Goal: Check status

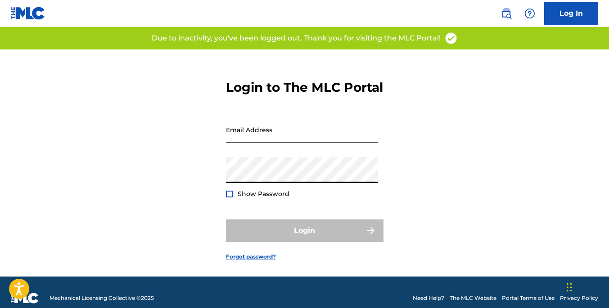
type input "[EMAIL_ADDRESS][DOMAIN_NAME]"
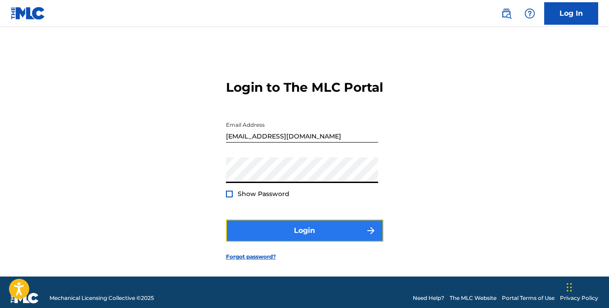
click at [265, 240] on button "Login" at bounding box center [305, 231] width 158 height 23
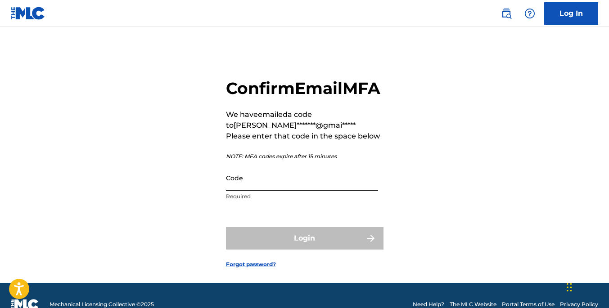
click at [278, 191] on input "Code" at bounding box center [302, 178] width 152 height 26
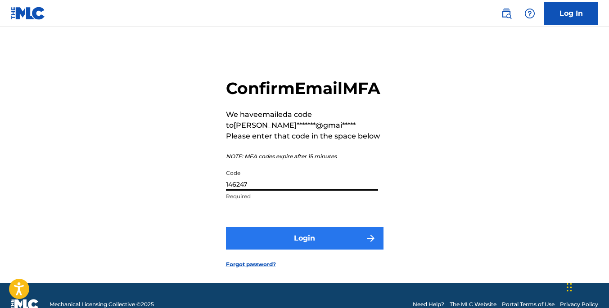
type input "146247"
click at [330, 250] on button "Login" at bounding box center [305, 238] width 158 height 23
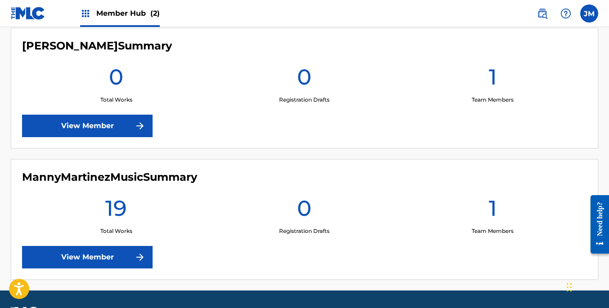
scroll to position [254, 0]
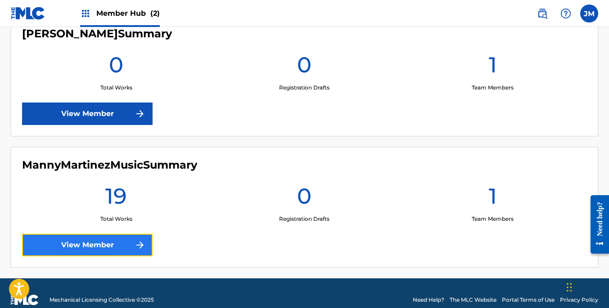
click at [125, 248] on link "View Member" at bounding box center [87, 245] width 131 height 23
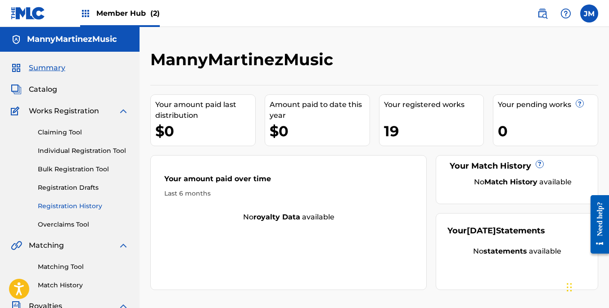
click at [63, 206] on link "Registration History" at bounding box center [83, 206] width 91 height 9
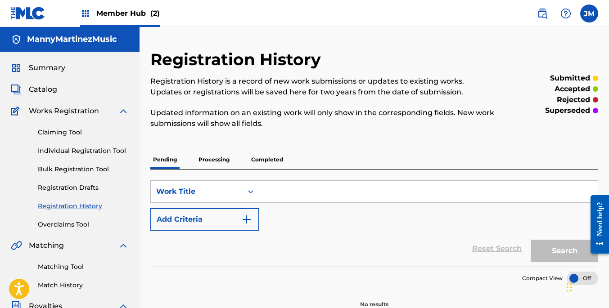
click at [268, 158] on p "Completed" at bounding box center [266, 159] width 37 height 19
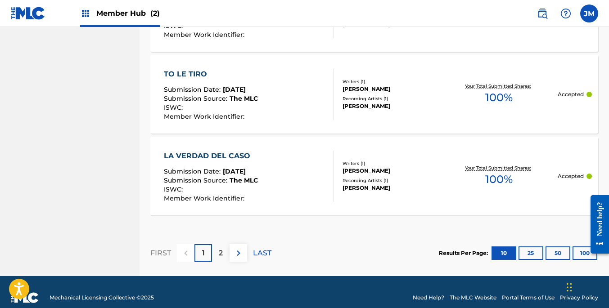
scroll to position [938, 0]
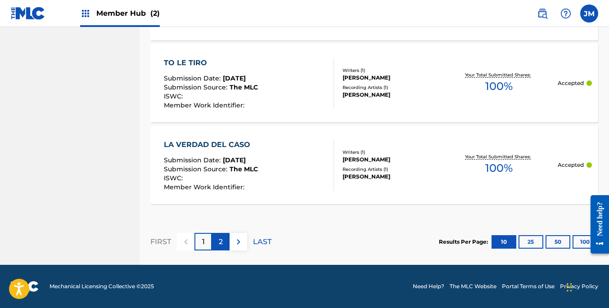
click at [222, 239] on p "2" at bounding box center [221, 242] width 4 height 11
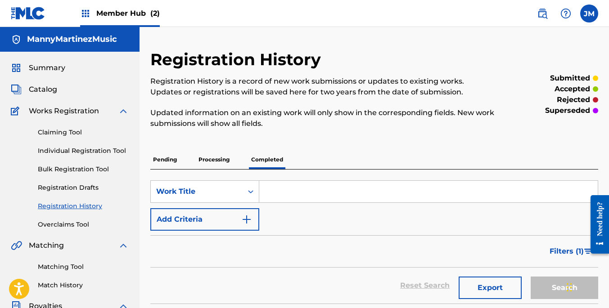
scroll to position [9, 0]
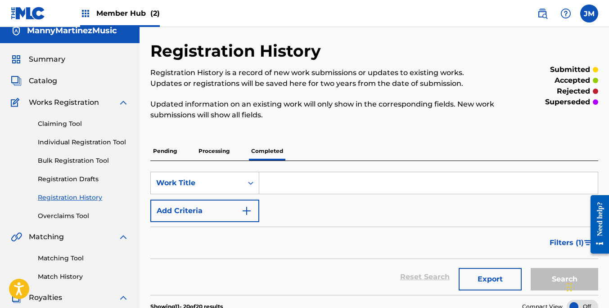
click at [210, 147] on p "Processing" at bounding box center [214, 151] width 36 height 19
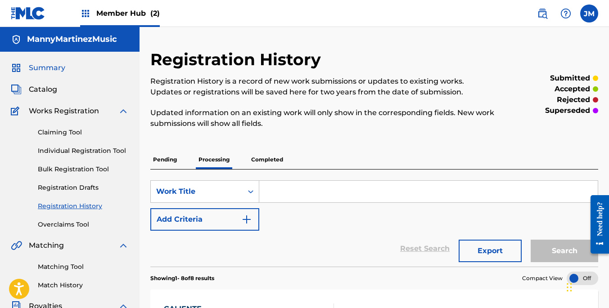
click at [44, 72] on span "Summary" at bounding box center [47, 68] width 36 height 11
